Goal: Task Accomplishment & Management: Manage account settings

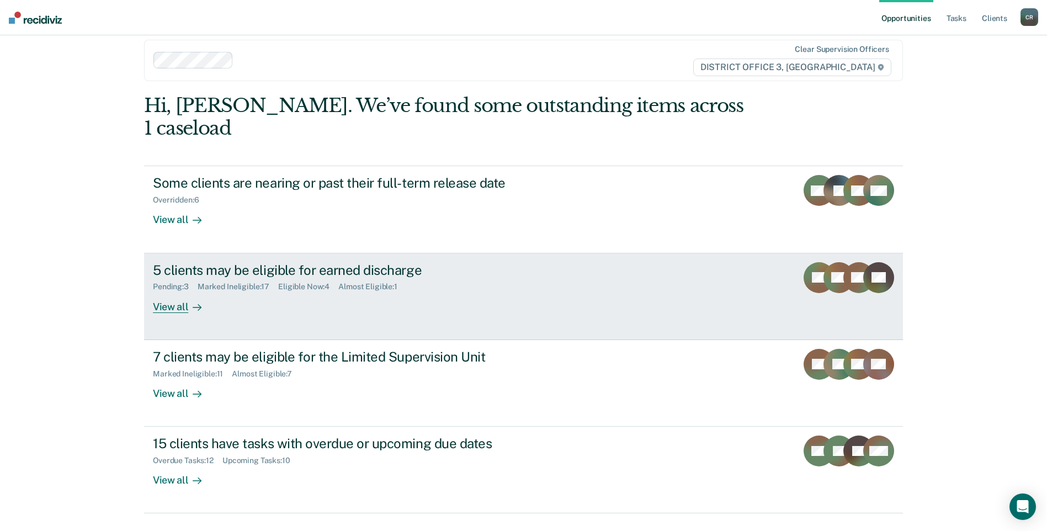
scroll to position [17, 0]
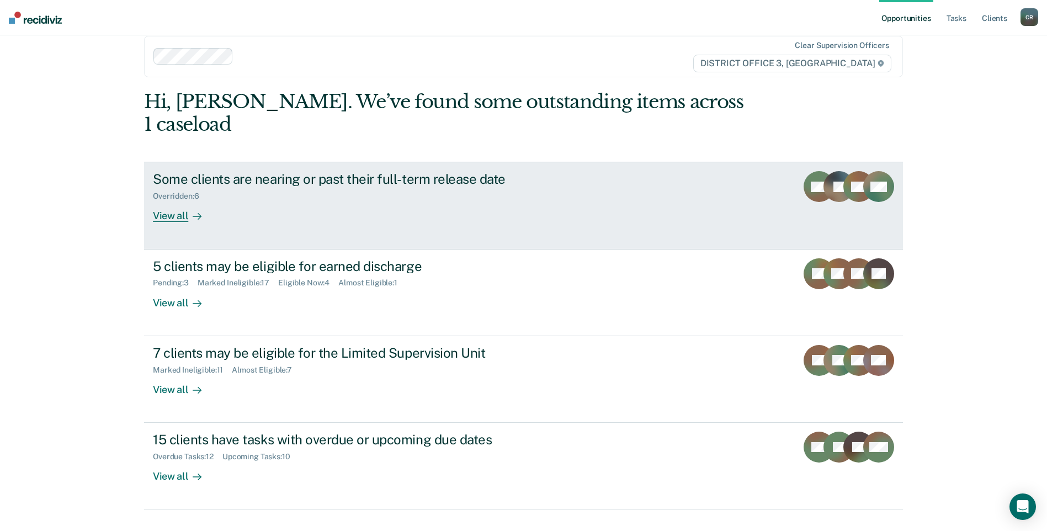
click at [461, 197] on div "Some clients are nearing or past their full-term release date Overridden : 6 Vi…" at bounding box center [360, 196] width 414 height 51
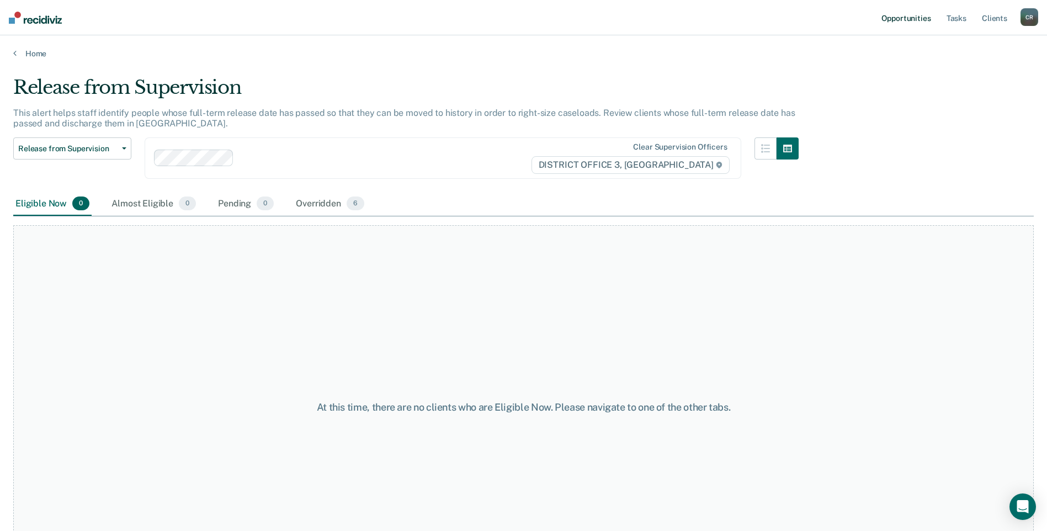
click at [902, 16] on link "Opportunities" at bounding box center [906, 17] width 54 height 35
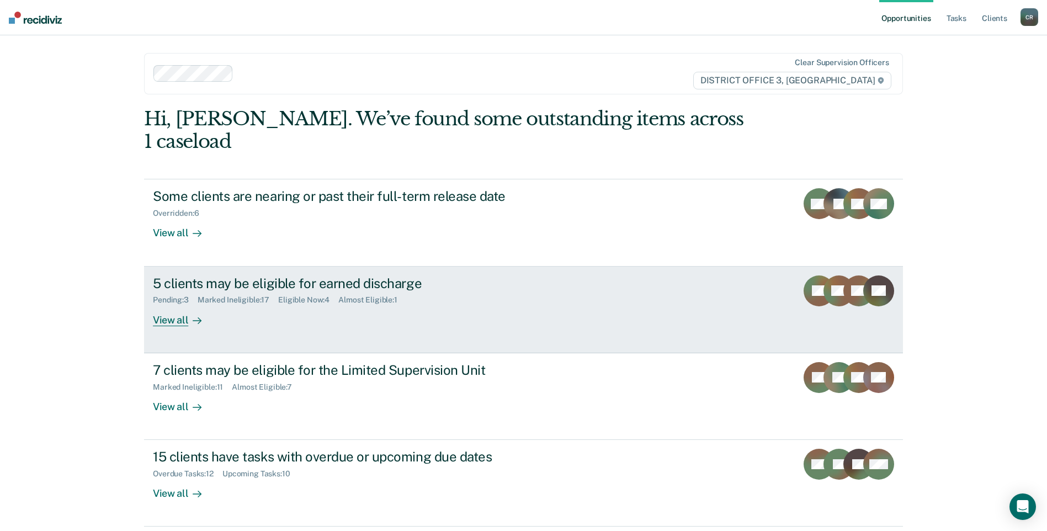
click at [550, 275] on div "5 clients may be eligible for earned discharge Pending : 3 Marked Ineligible : …" at bounding box center [360, 300] width 414 height 51
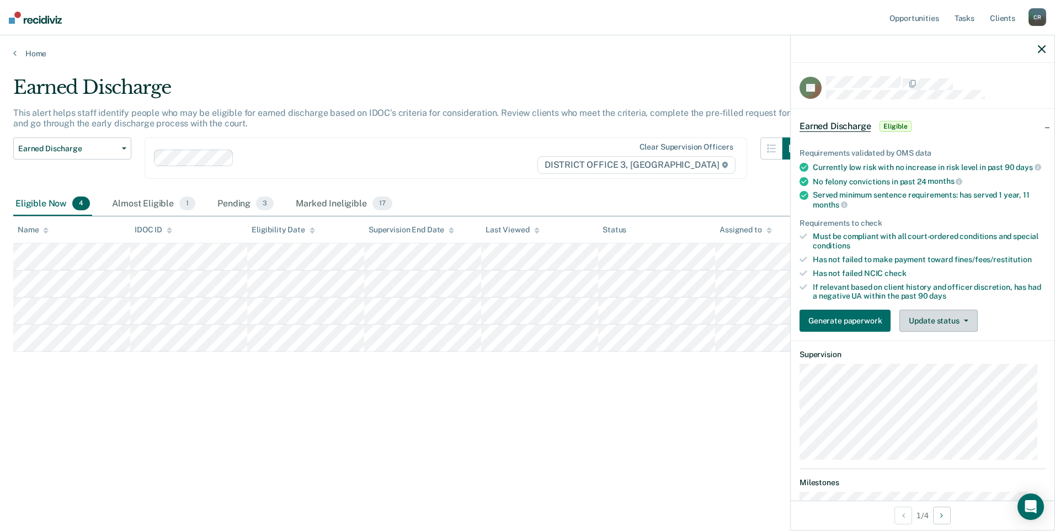
click at [948, 332] on button "Update status" at bounding box center [939, 321] width 78 height 22
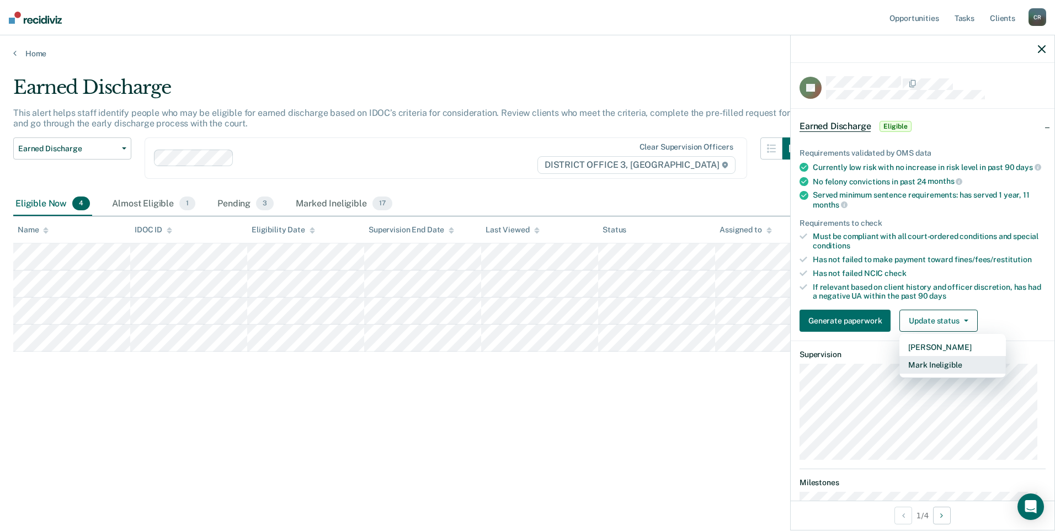
click at [957, 374] on button "Mark Ineligible" at bounding box center [953, 365] width 107 height 18
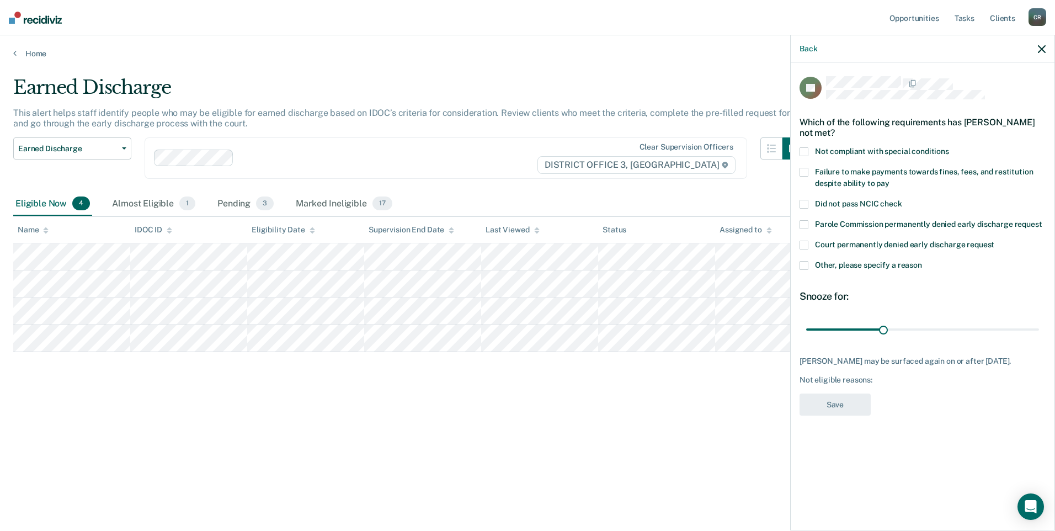
drag, startPoint x: 810, startPoint y: 263, endPoint x: 816, endPoint y: 269, distance: 8.2
click at [810, 263] on label "Other, please specify a reason" at bounding box center [923, 267] width 246 height 12
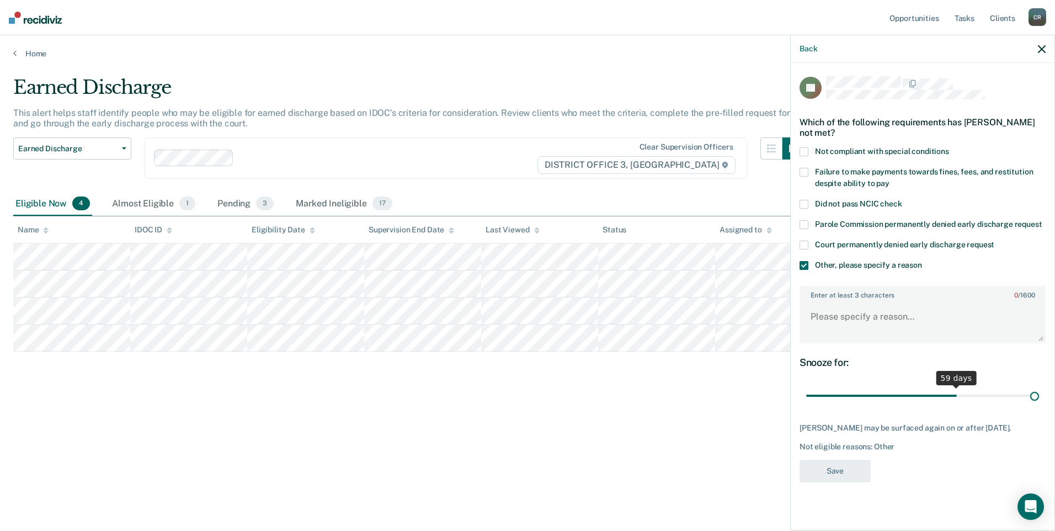
drag, startPoint x: 885, startPoint y: 394, endPoint x: 1057, endPoint y: 395, distance: 171.7
type input "90"
click at [1039, 395] on input "range" at bounding box center [922, 395] width 233 height 19
click at [852, 314] on textarea "Enter at least 3 characters 0 / 1600" at bounding box center [923, 321] width 244 height 41
type textarea "still active in DV Tx"
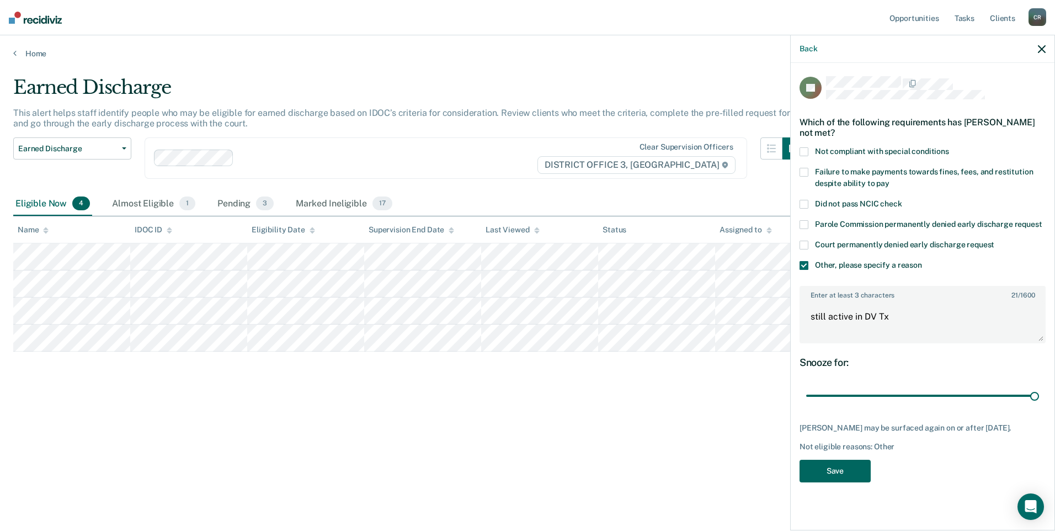
click at [848, 482] on button "Save" at bounding box center [835, 471] width 71 height 23
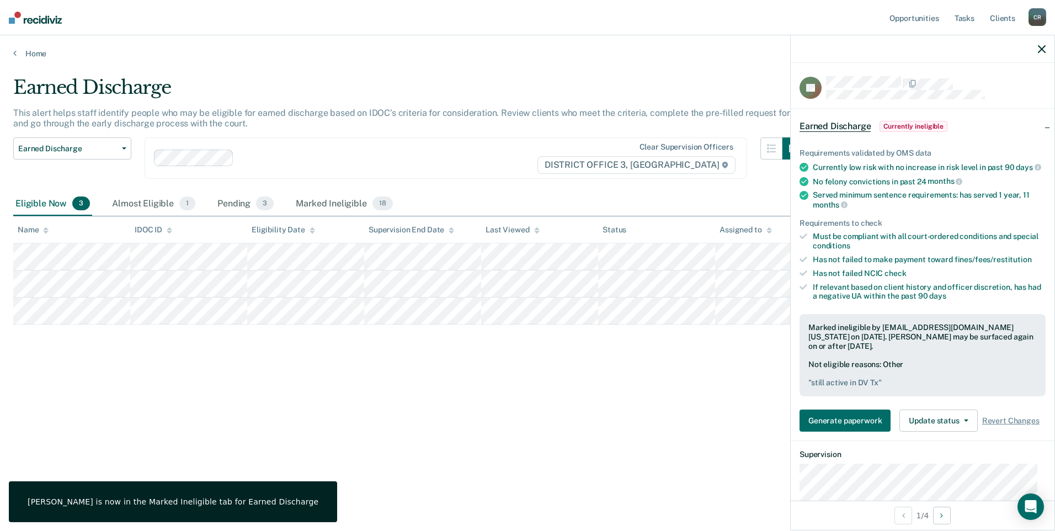
click at [1040, 46] on icon "button" at bounding box center [1042, 49] width 8 height 8
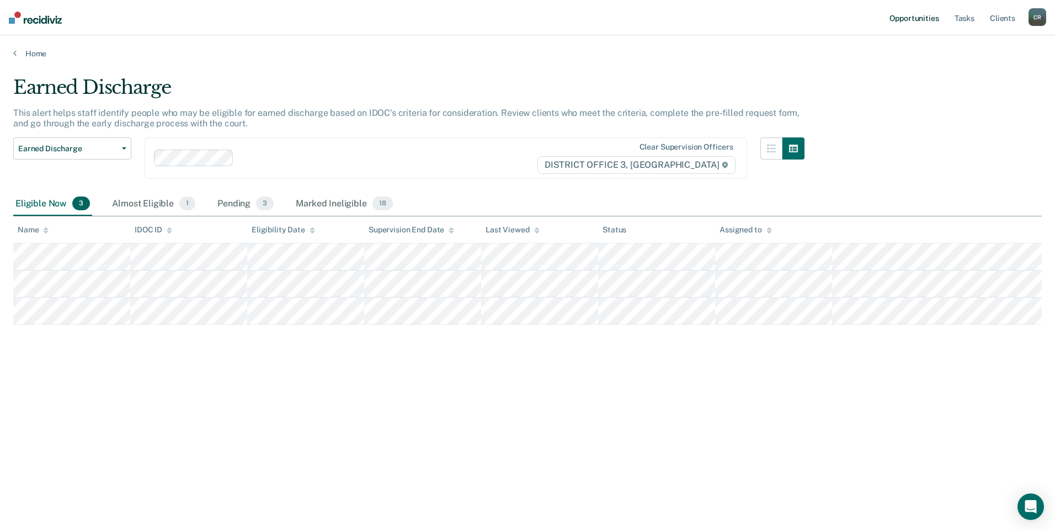
click at [921, 13] on link "Opportunities" at bounding box center [915, 17] width 54 height 35
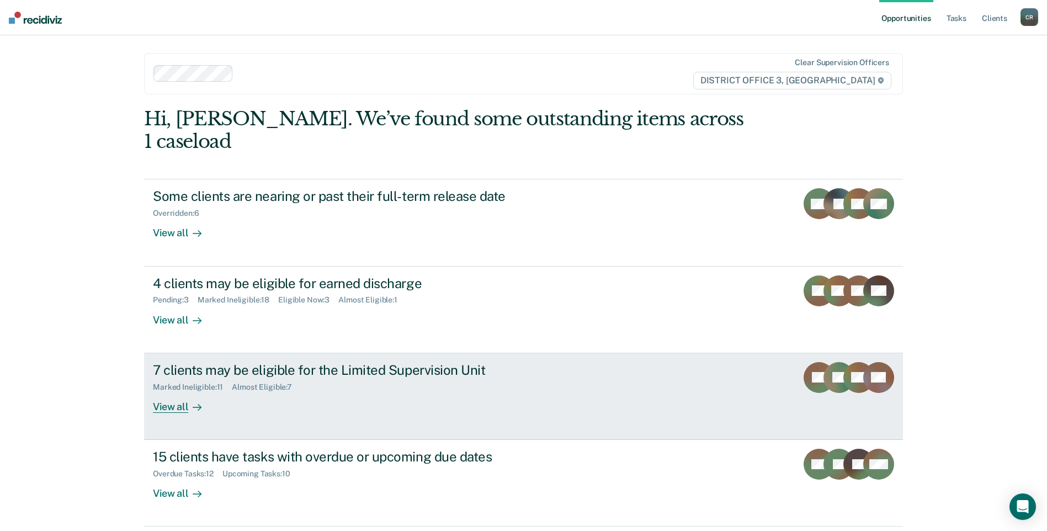
click at [526, 362] on div "7 clients may be eligible for the Limited Supervision Unit" at bounding box center [346, 370] width 387 height 16
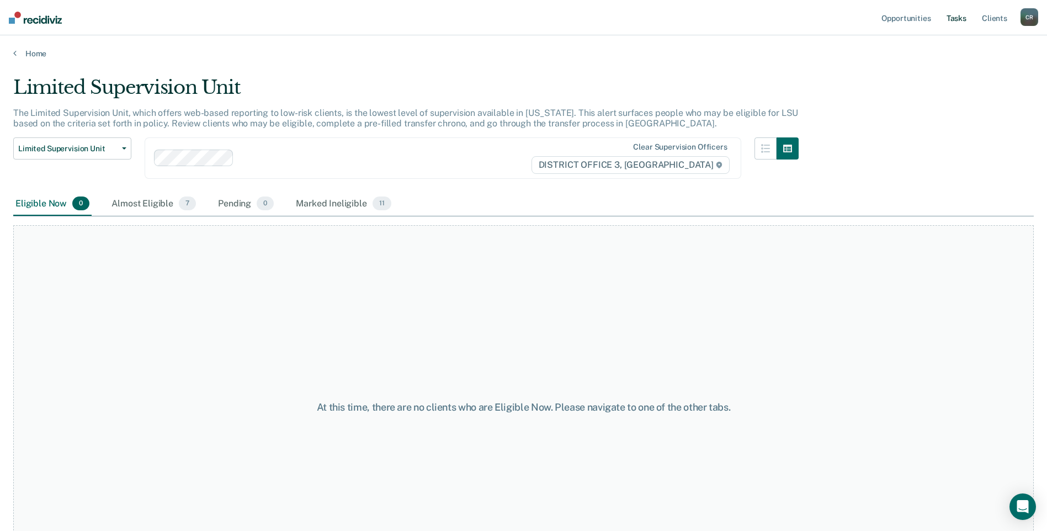
click at [963, 13] on link "Tasks" at bounding box center [956, 17] width 24 height 35
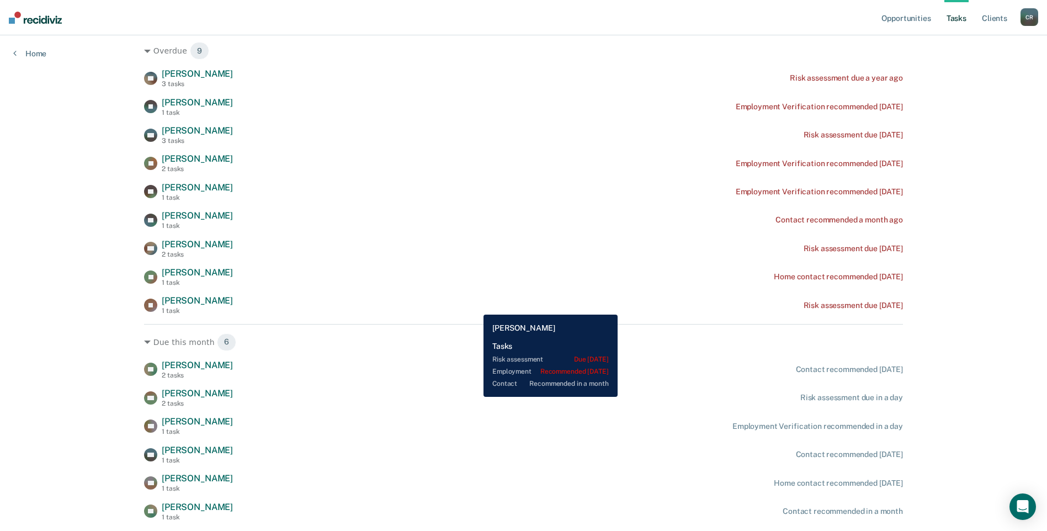
scroll to position [166, 0]
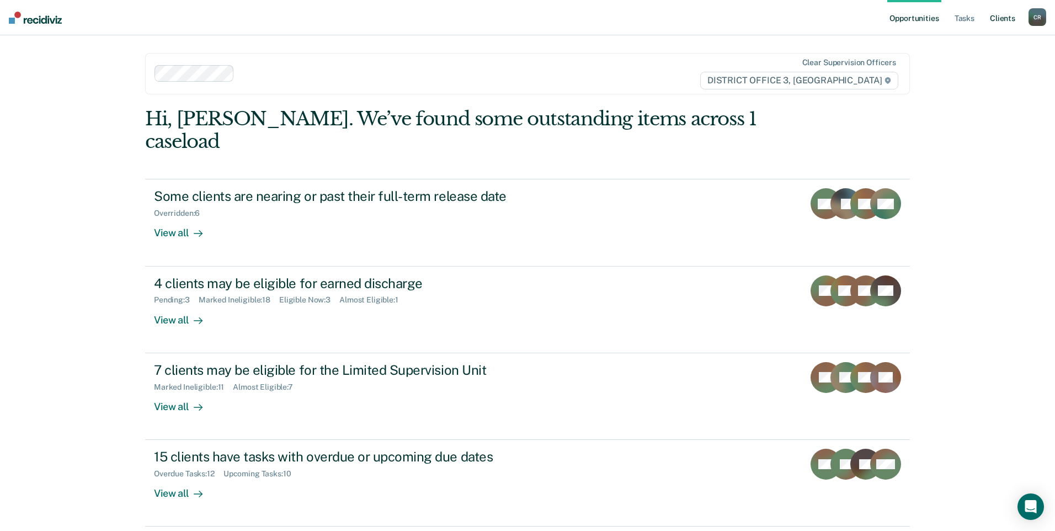
click at [1008, 20] on link "Client s" at bounding box center [1003, 17] width 30 height 35
